Goal: Information Seeking & Learning: Check status

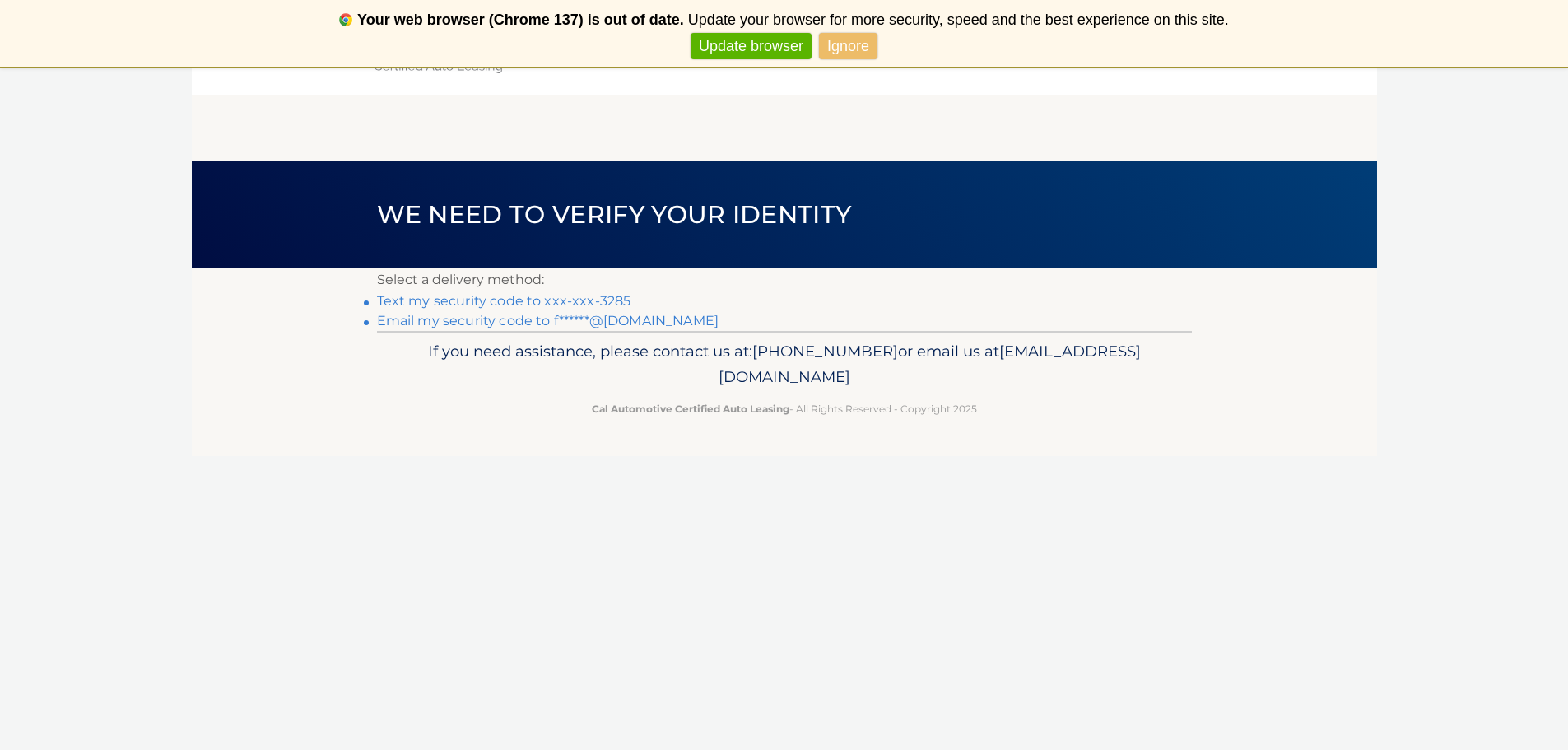
click at [538, 302] on link "Text my security code to xxx-xxx-3285" at bounding box center [504, 300] width 255 height 16
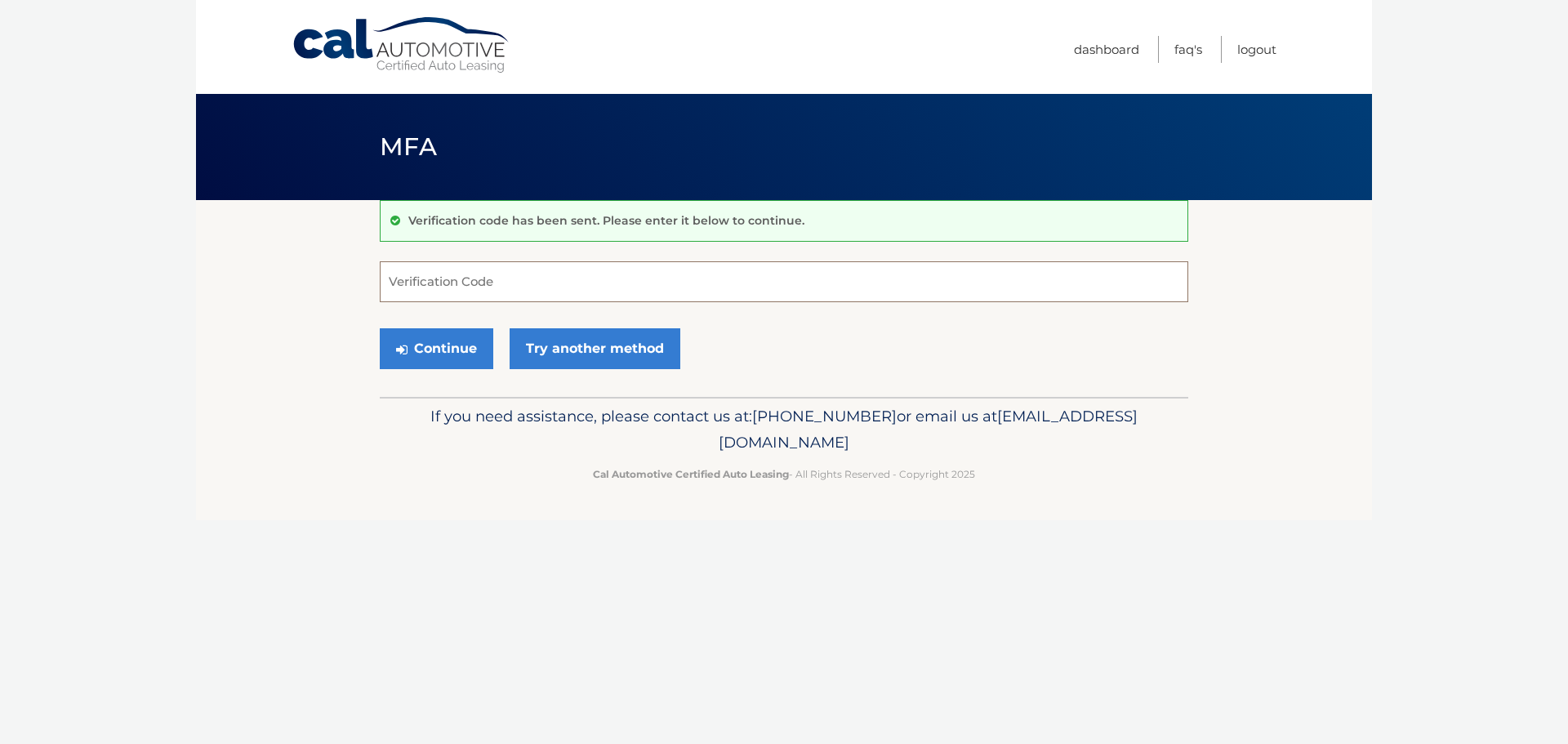
click at [480, 291] on input "Verification Code" at bounding box center [784, 282] width 808 height 41
type input "286854"
click at [380, 328] on button "Continue" at bounding box center [436, 348] width 114 height 41
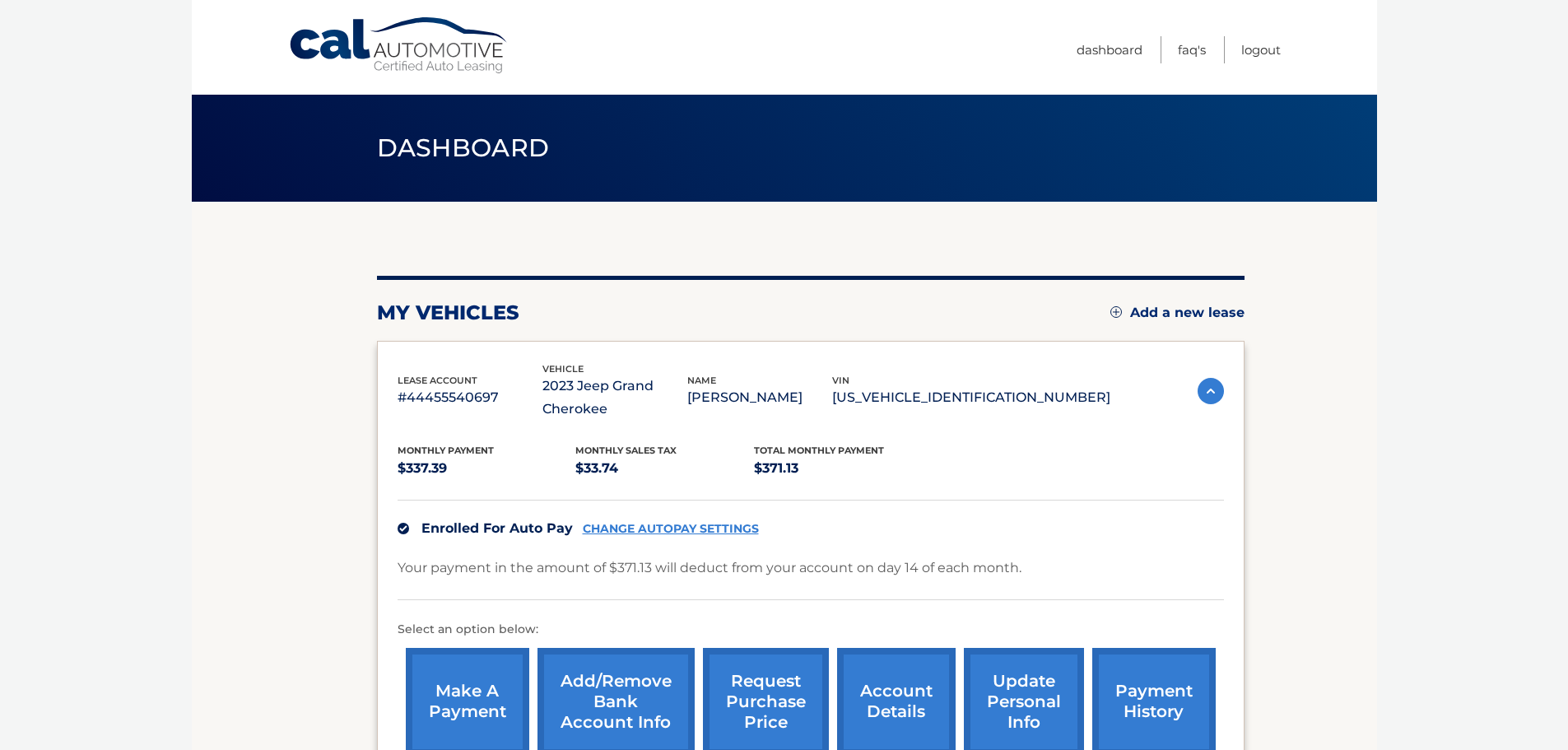
scroll to position [209, 0]
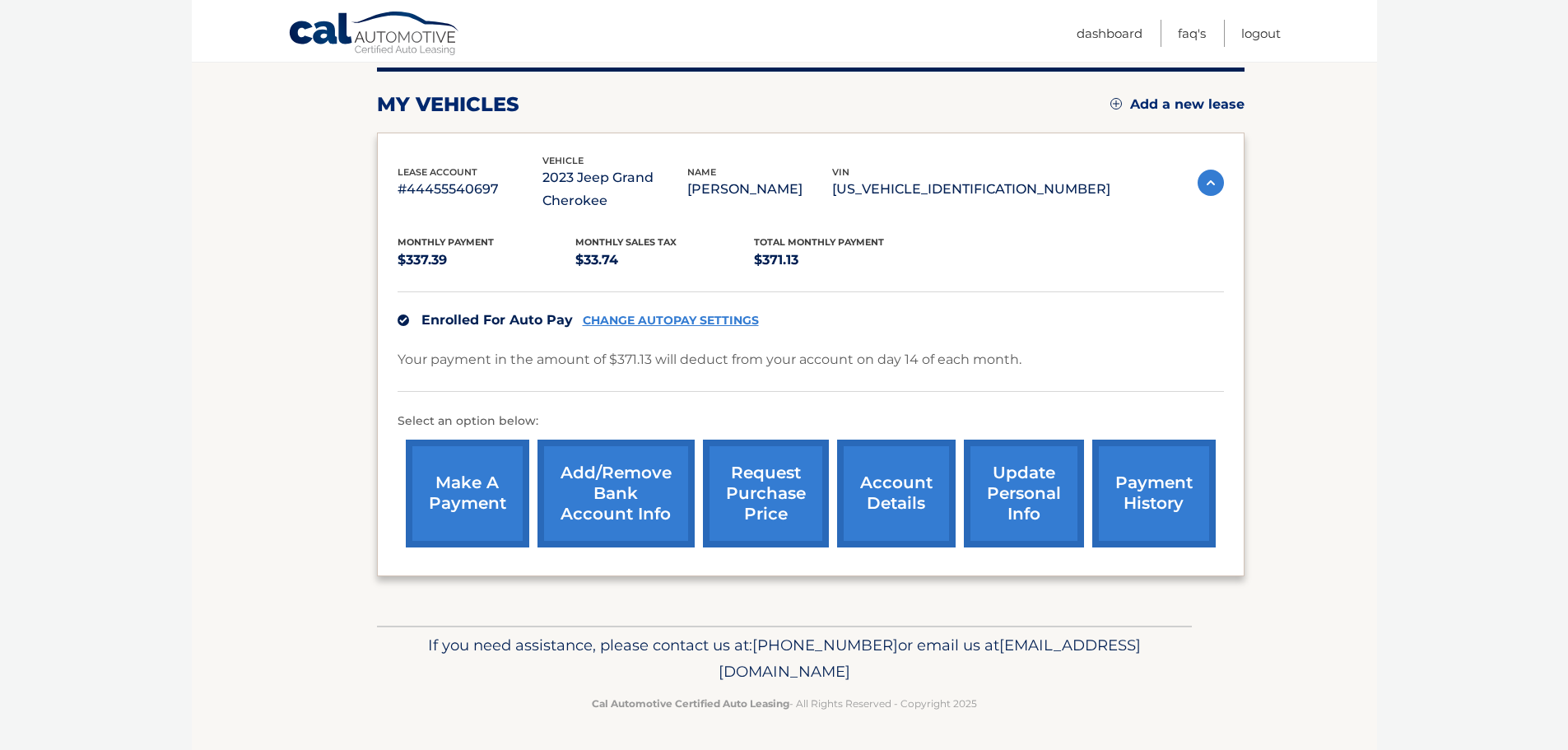
click at [776, 515] on link "request purchase price" at bounding box center [766, 493] width 126 height 108
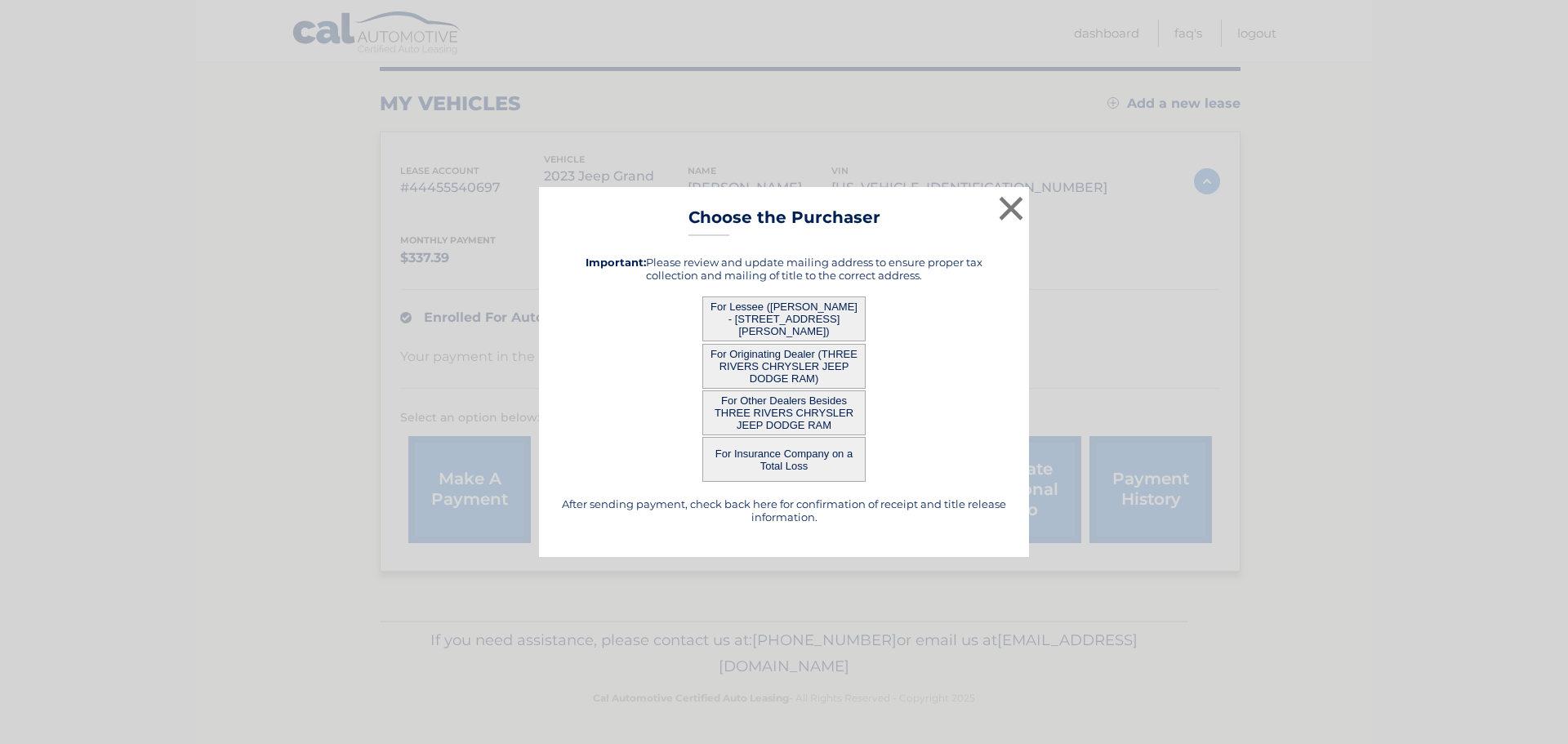
click at [780, 320] on button "For Lessee ([PERSON_NAME] - [STREET_ADDRESS][PERSON_NAME])" at bounding box center [784, 318] width 164 height 45
click at [784, 315] on div "× Choose the Purchaser After sending payment, check back here for confirmation …" at bounding box center [784, 372] width 490 height 370
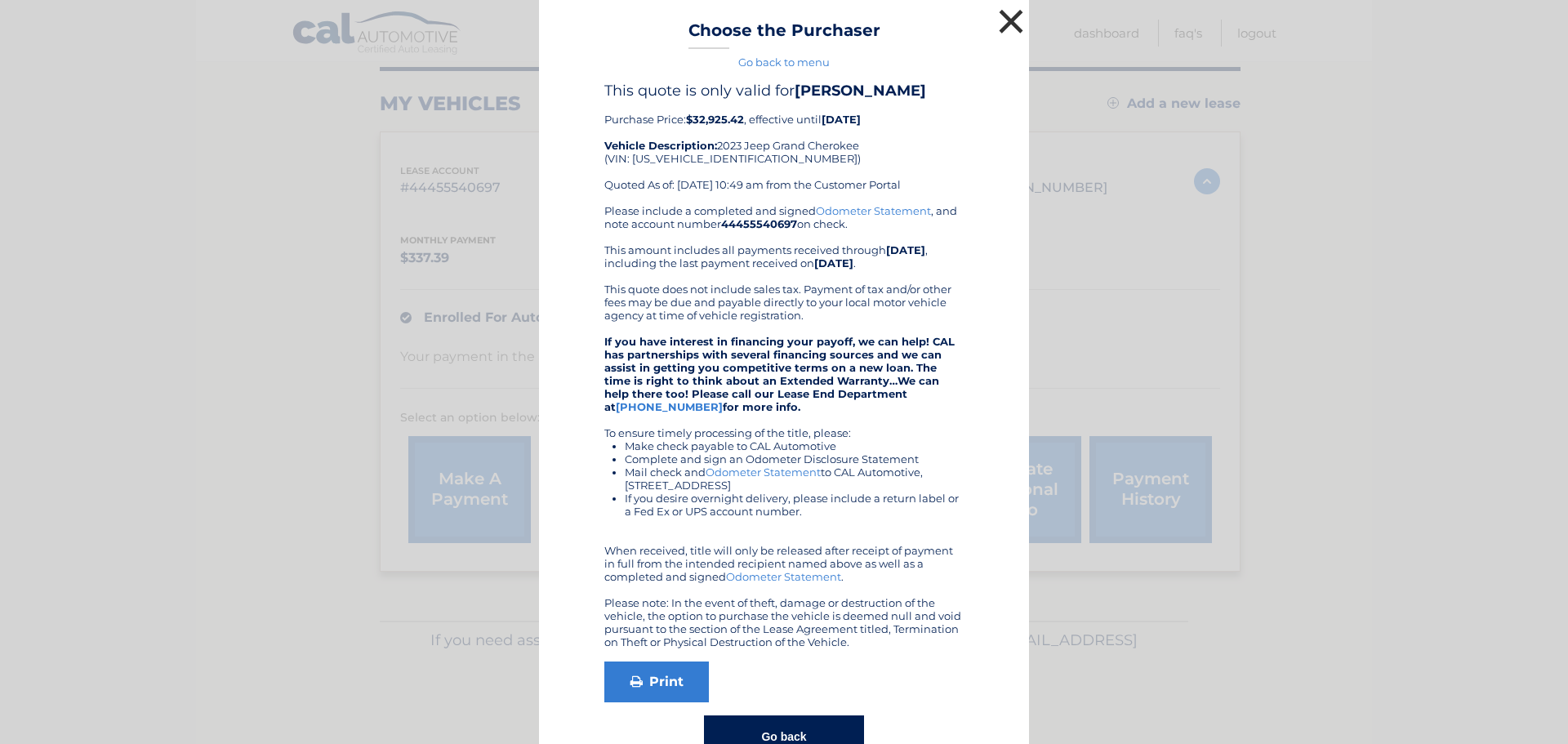
click at [1000, 7] on button "×" at bounding box center [1011, 21] width 33 height 33
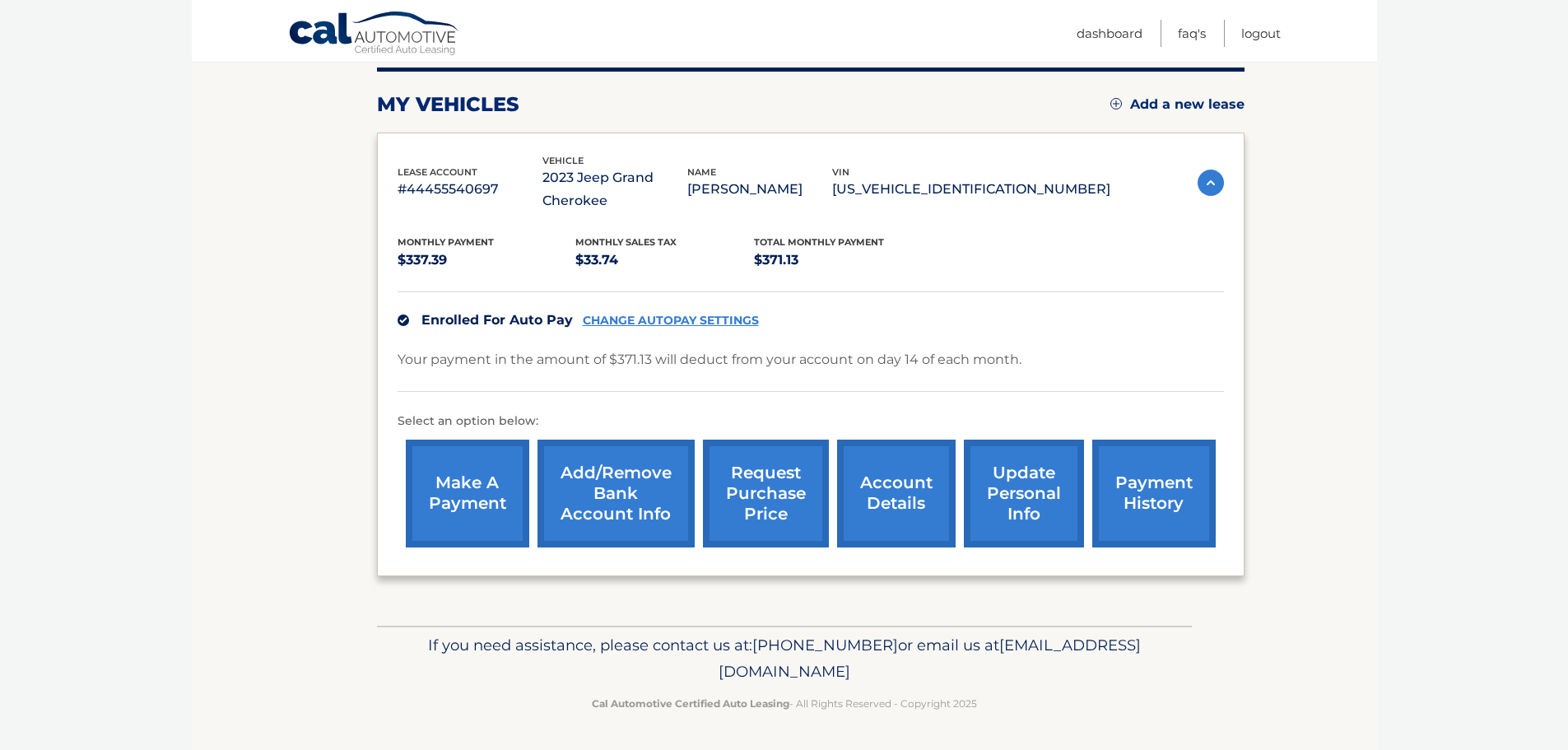
click at [866, 492] on link "account details" at bounding box center [896, 493] width 119 height 108
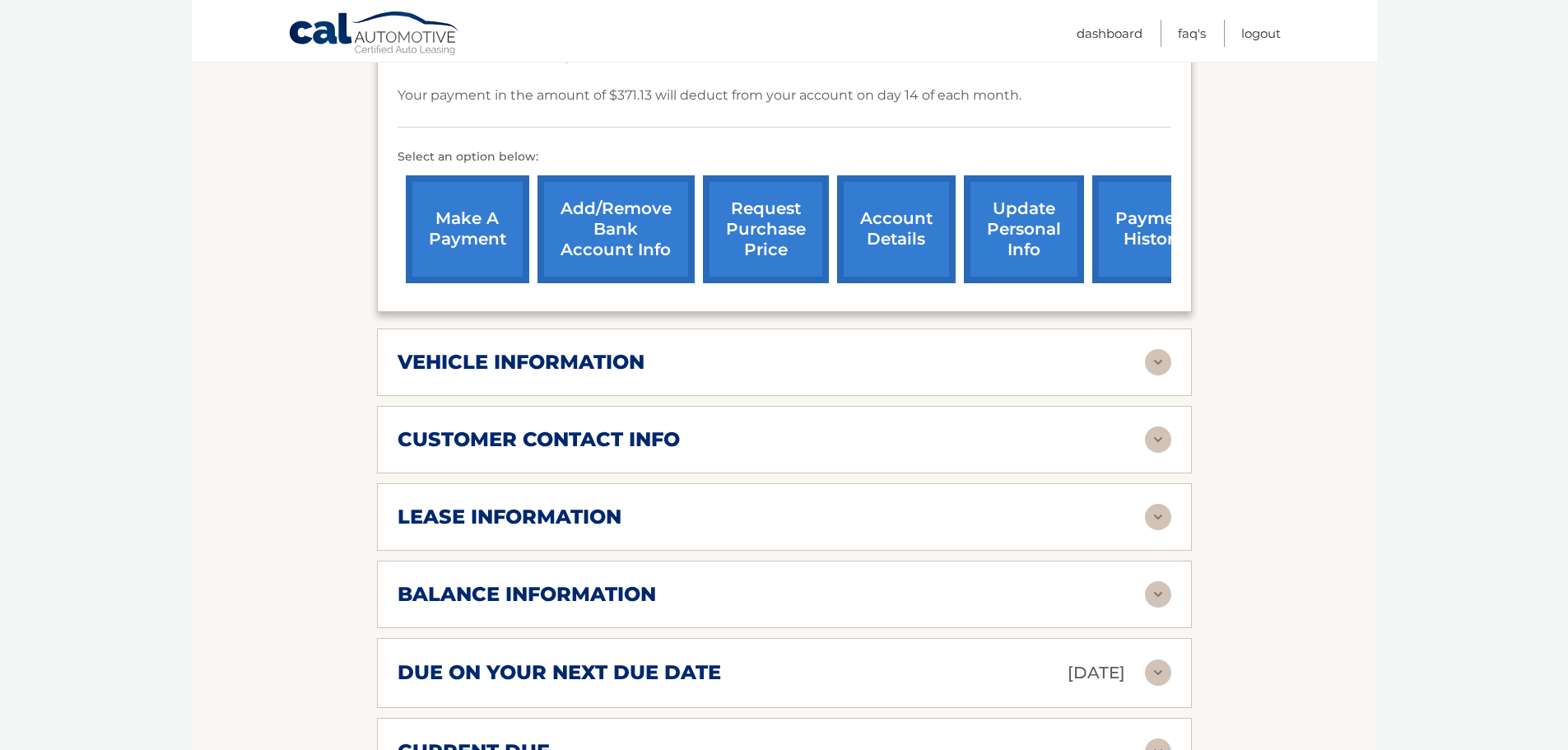
scroll to position [505, 0]
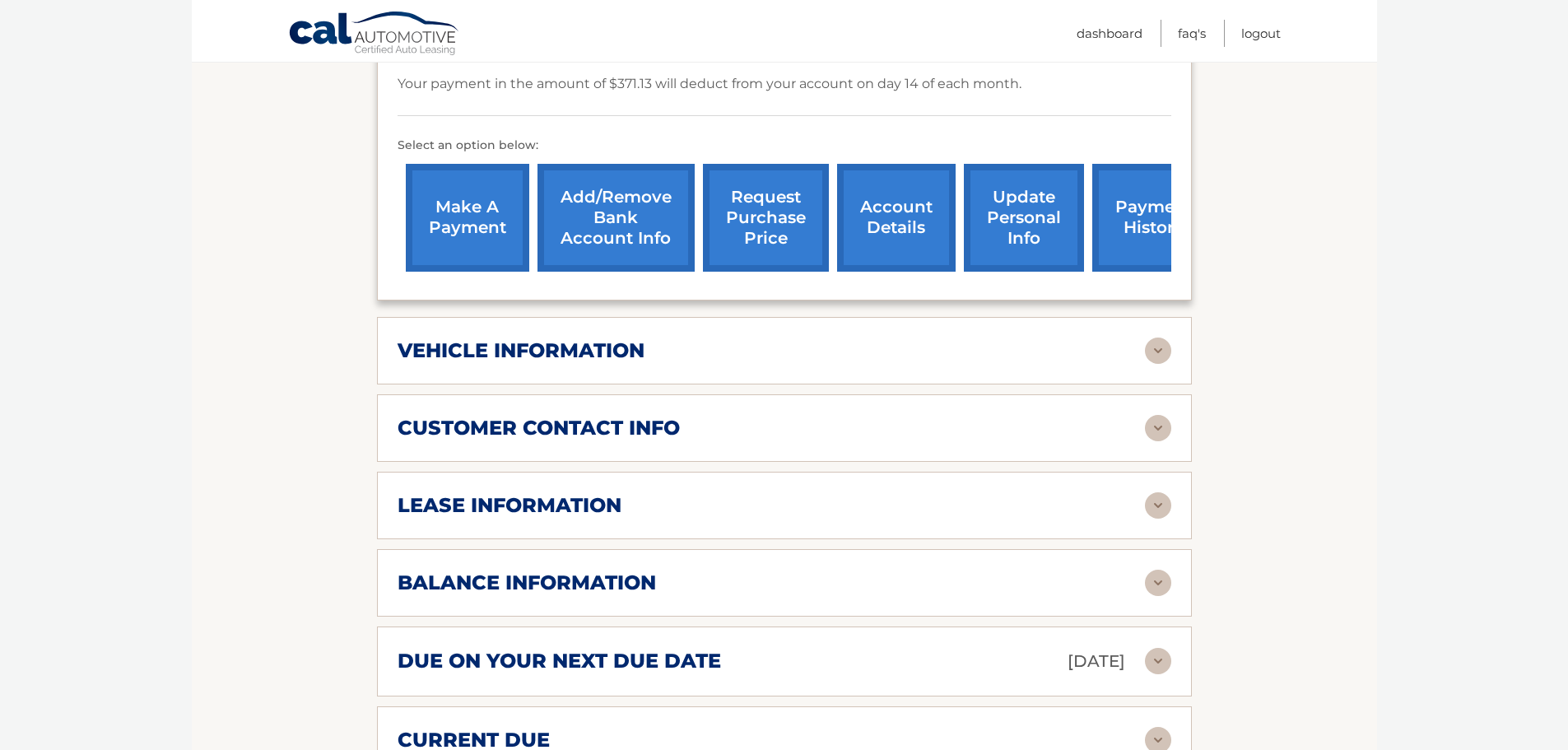
click at [566, 344] on h2 "vehicle information" at bounding box center [521, 350] width 247 height 25
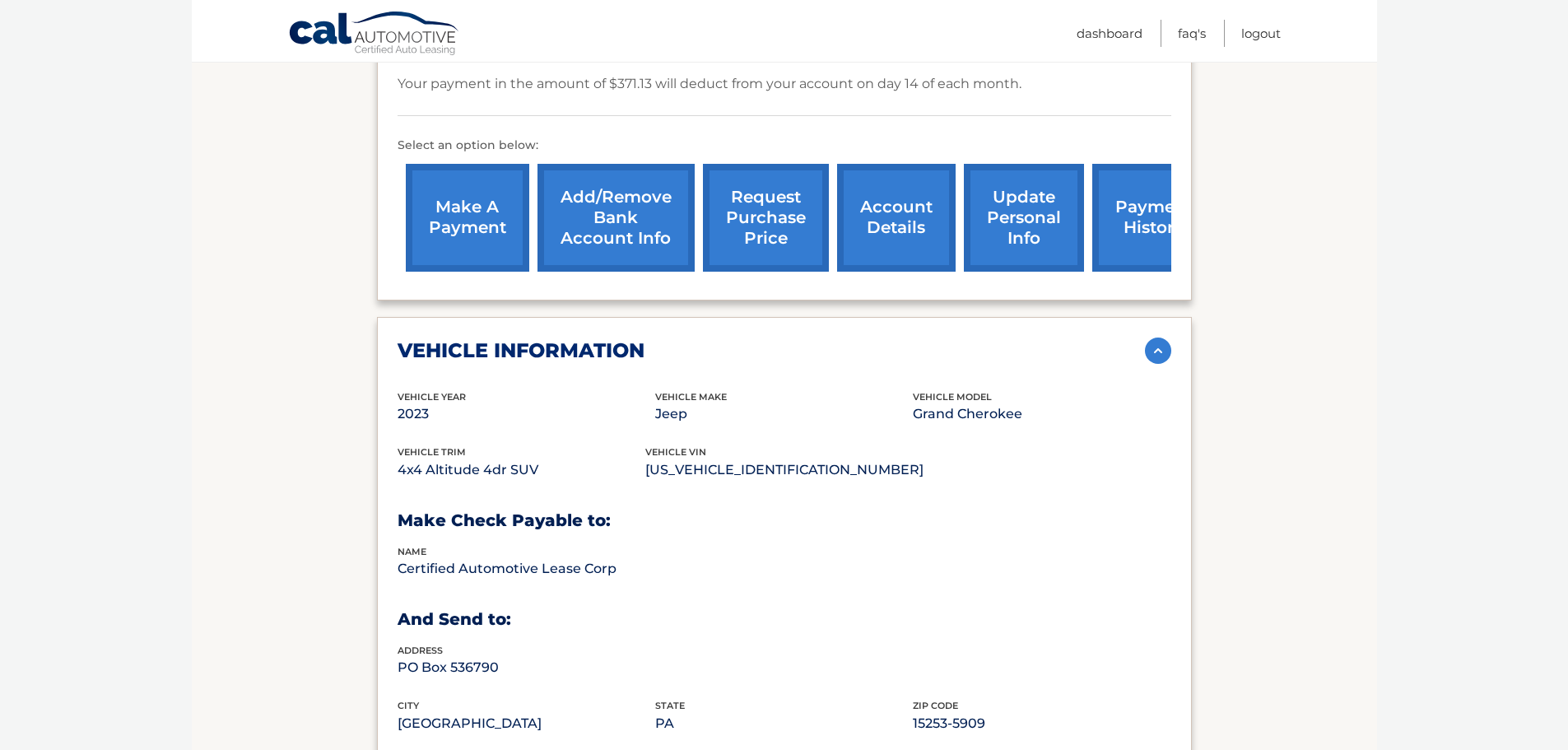
click at [566, 344] on h2 "vehicle information" at bounding box center [521, 350] width 247 height 25
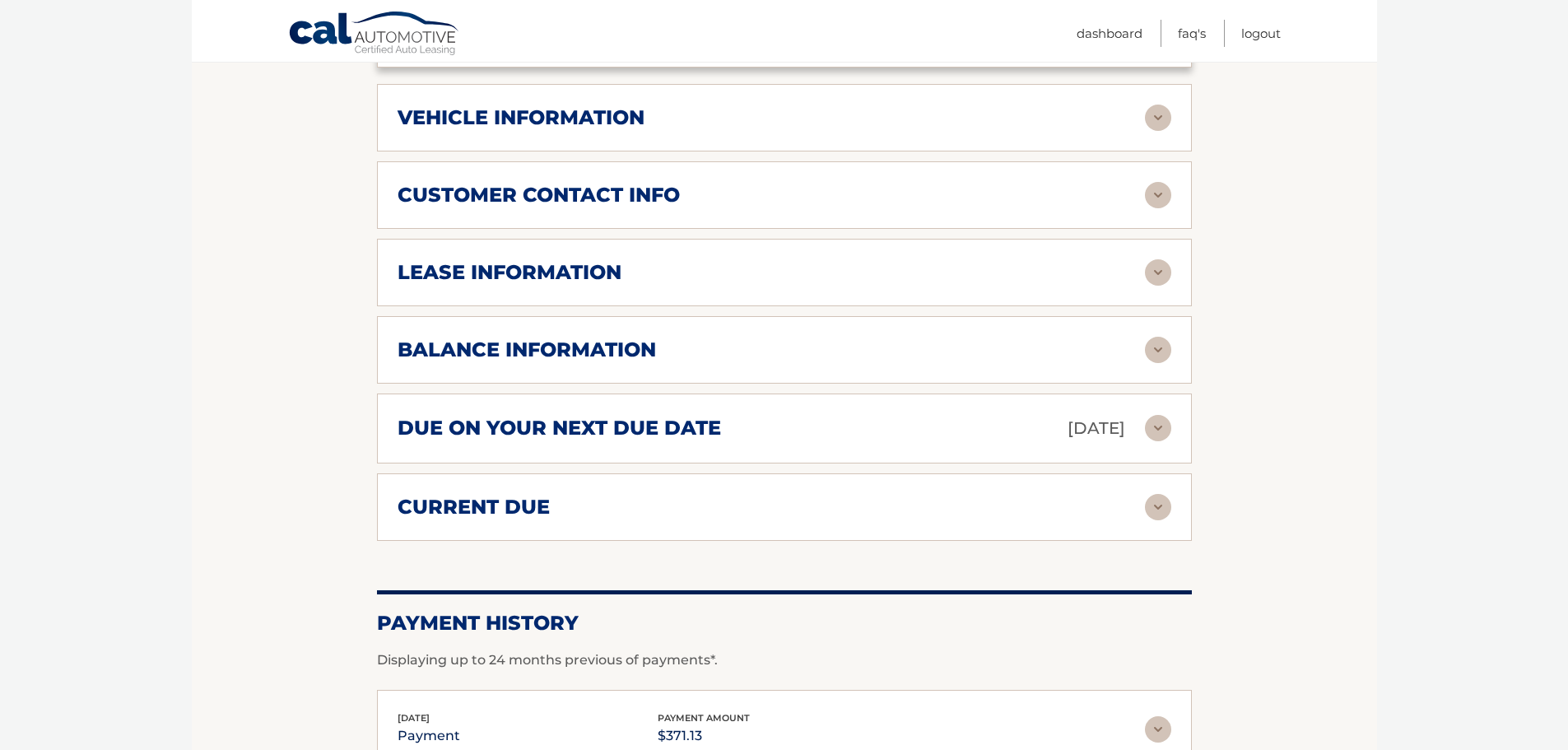
scroll to position [739, 0]
click at [488, 288] on div "lease information Contract Start Date [DATE] Term 39 Maturity Date [DATE] Start…" at bounding box center [784, 272] width 815 height 68
click at [519, 255] on div "lease information Contract Start Date [DATE] Term 39 Maturity Date [DATE] Start…" at bounding box center [784, 272] width 815 height 68
click at [578, 267] on h2 "lease information" at bounding box center [509, 272] width 224 height 25
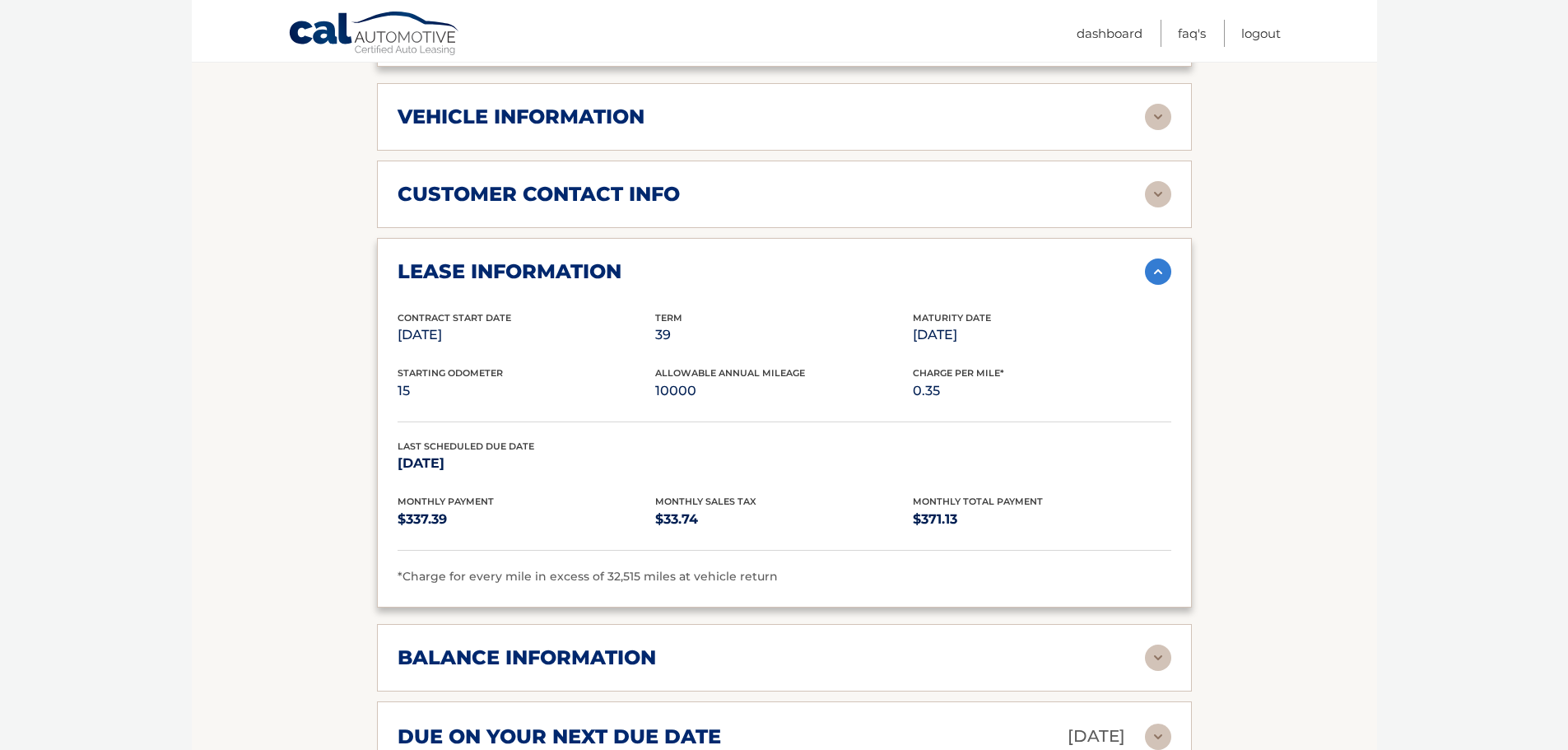
click at [571, 654] on h2 "balance information" at bounding box center [527, 658] width 259 height 25
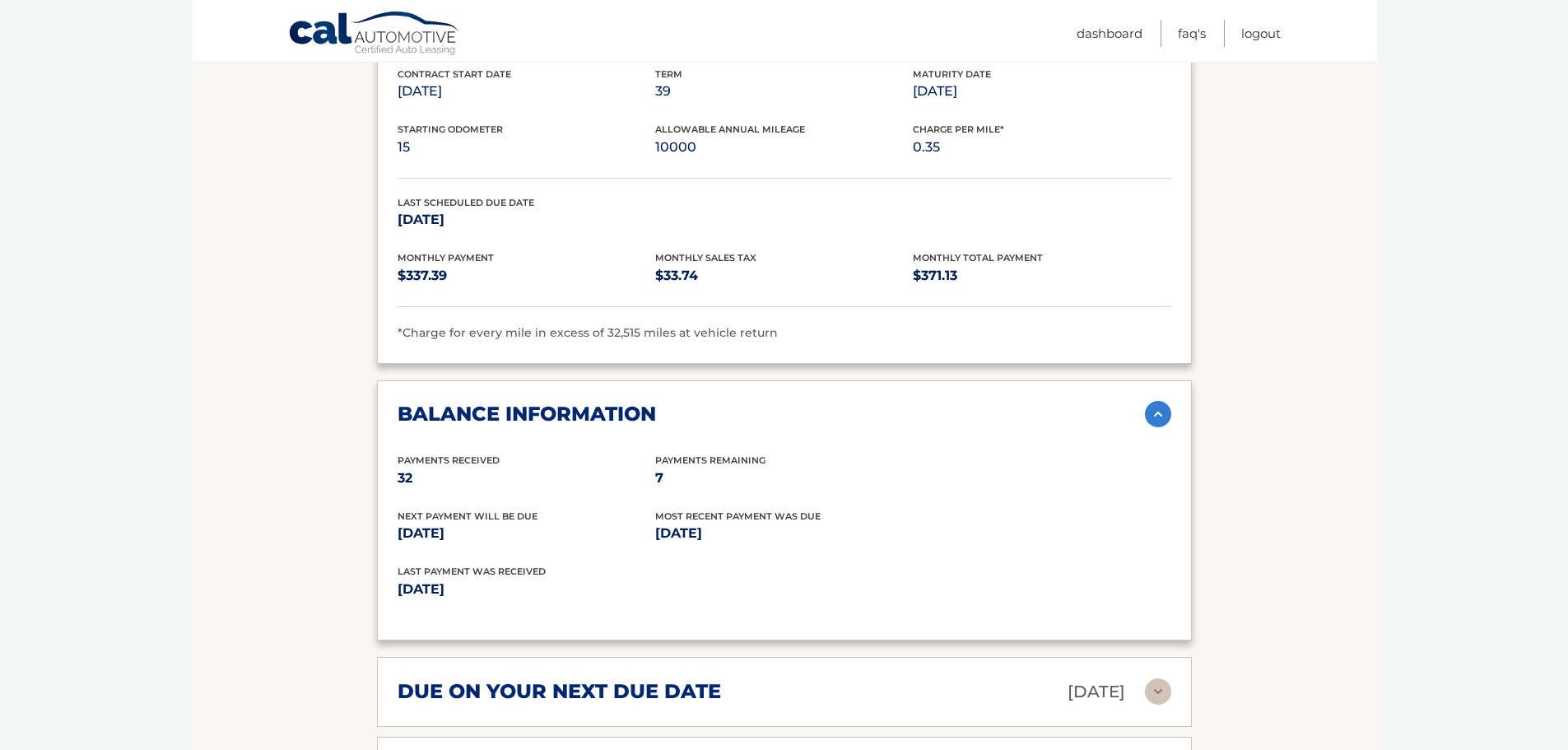
scroll to position [985, 0]
click at [600, 489] on div "Payments Received 32 Payments Remaining 7" at bounding box center [784, 478] width 774 height 56
